Goal: Transaction & Acquisition: Purchase product/service

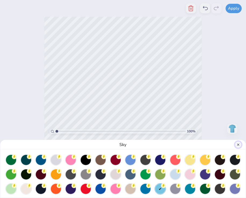
click at [237, 145] on button "Close" at bounding box center [238, 145] width 6 height 6
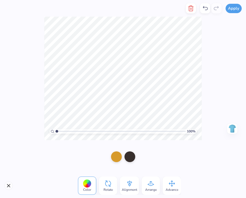
click at [216, 59] on div "100 % Need help? Chat with us. Back" at bounding box center [123, 79] width 246 height 124
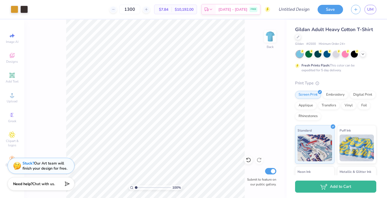
click at [188, 10] on span "$10,192.00" at bounding box center [184, 10] width 19 height 6
click at [115, 9] on icon at bounding box center [114, 10] width 4 height 4
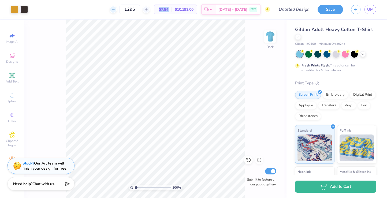
click at [115, 9] on icon at bounding box center [114, 10] width 4 height 4
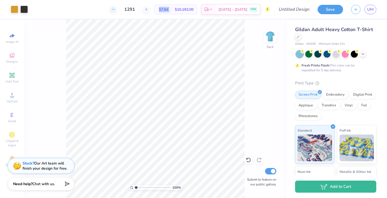
click at [115, 9] on icon at bounding box center [114, 10] width 4 height 4
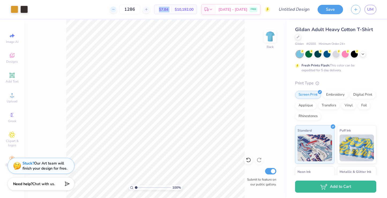
click at [115, 9] on icon at bounding box center [114, 10] width 4 height 4
click at [121, 9] on div "1283 $7.84 Per Item $10,066.56 Total Est. Delivery Sep 13 - 16 FREE" at bounding box center [151, 9] width 239 height 19
click at [115, 9] on icon at bounding box center [114, 10] width 4 height 4
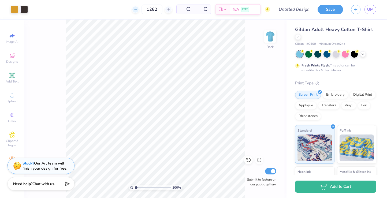
click at [121, 9] on div "1282 Per Item Total Est. Delivery N/A FREE" at bounding box center [151, 9] width 239 height 19
click at [134, 9] on icon at bounding box center [136, 10] width 4 height 4
click at [115, 9] on icon at bounding box center [114, 10] width 4 height 4
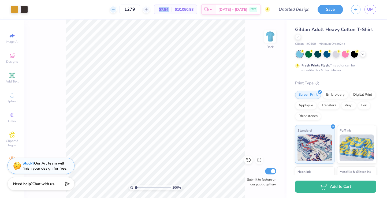
click at [115, 9] on icon at bounding box center [114, 10] width 4 height 4
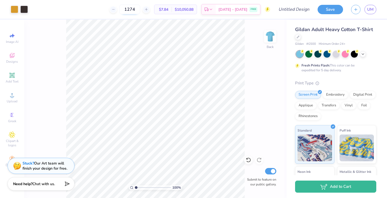
click at [140, 9] on input "1274" at bounding box center [129, 10] width 21 height 10
click at [140, 9] on input "1274" at bounding box center [132, 10] width 21 height 10
click at [142, 9] on input "700" at bounding box center [132, 10] width 21 height 10
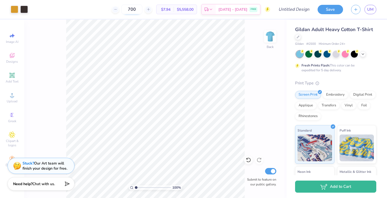
click at [142, 9] on input "700" at bounding box center [132, 10] width 21 height 10
type input "800"
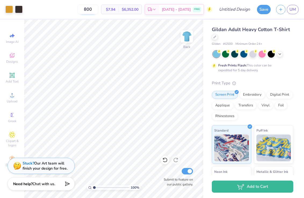
click at [96, 10] on input "800" at bounding box center [87, 10] width 21 height 10
type input "1300"
type input "4.01"
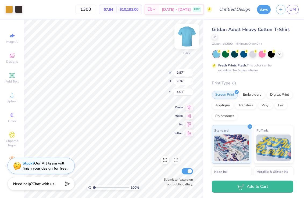
click at [184, 41] on img at bounding box center [186, 36] width 21 height 21
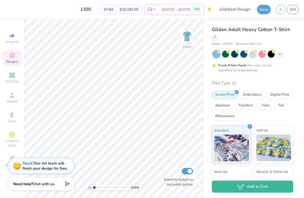
click at [14, 58] on icon at bounding box center [12, 55] width 6 height 6
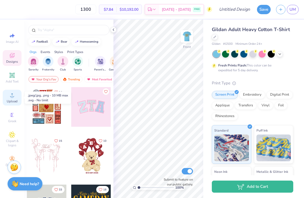
click at [13, 100] on span "Upload" at bounding box center [12, 101] width 11 height 4
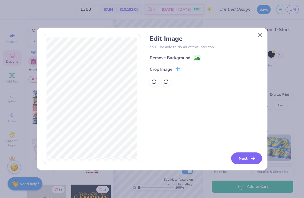
click at [239, 157] on button "Next" at bounding box center [246, 159] width 31 height 12
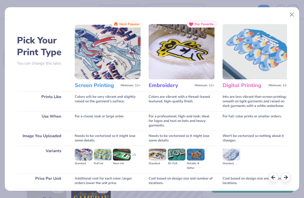
click at [107, 72] on img at bounding box center [108, 51] width 66 height 55
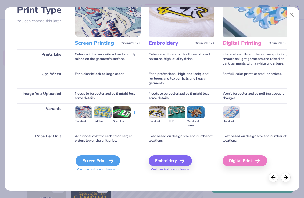
click at [87, 162] on div "Screen Print" at bounding box center [97, 161] width 45 height 11
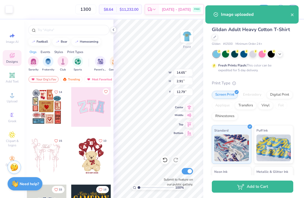
type input "8.75"
type input "1.74"
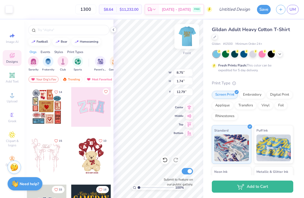
type input "4.67"
type input "13.25"
type input "2.63"
click at [115, 30] on icon at bounding box center [113, 30] width 4 height 4
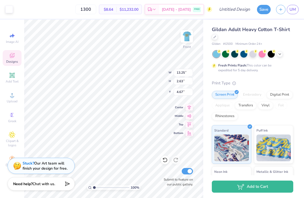
type input "4.66"
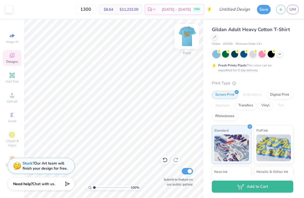
click at [187, 38] on img at bounding box center [186, 36] width 21 height 21
click at [185, 38] on img at bounding box center [186, 36] width 21 height 21
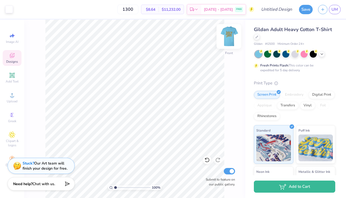
click at [229, 43] on img at bounding box center [228, 36] width 21 height 21
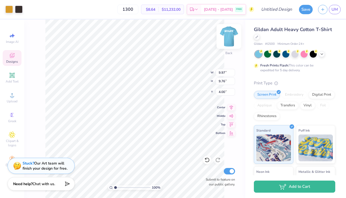
type input "9.30"
type input "9.10"
type input "4.15"
click at [136, 9] on input "1300" at bounding box center [127, 10] width 21 height 10
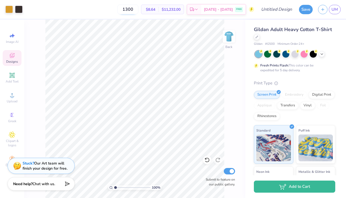
click at [136, 9] on input "1300" at bounding box center [127, 10] width 21 height 10
click at [230, 33] on img at bounding box center [228, 36] width 21 height 21
click at [228, 37] on img at bounding box center [228, 36] width 21 height 21
click at [303, 55] on div at bounding box center [312, 53] width 7 height 7
click at [141, 8] on input "57" at bounding box center [132, 10] width 21 height 10
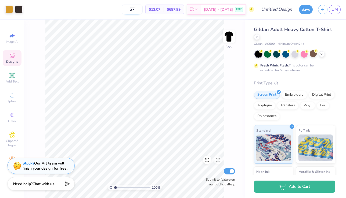
click at [141, 8] on input "57" at bounding box center [132, 10] width 21 height 10
drag, startPoint x: 142, startPoint y: 9, endPoint x: 132, endPoint y: 9, distance: 10.2
click at [132, 9] on input "57" at bounding box center [132, 10] width 21 height 10
type input "1"
type input "8"
